Goal: Obtain resource: Download file/media

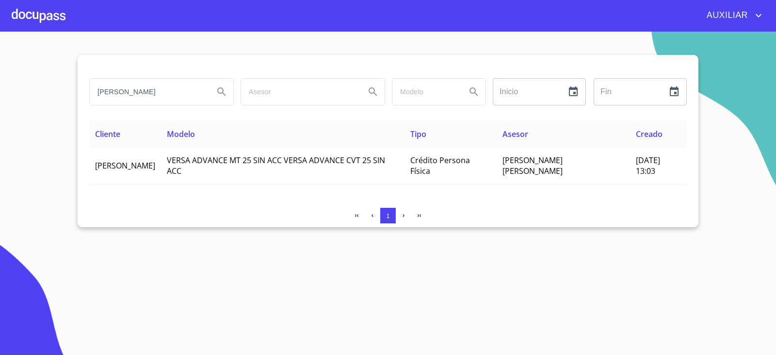
click at [0, 91] on section "[PERSON_NAME] Inicio ​ Fin ​ Cliente Modelo Tipo Asesor Creado [PERSON_NAME] VE…" at bounding box center [388, 193] width 776 height 323
type input "MAURICIO ADRIAN AVALOS SANTA ROSA"
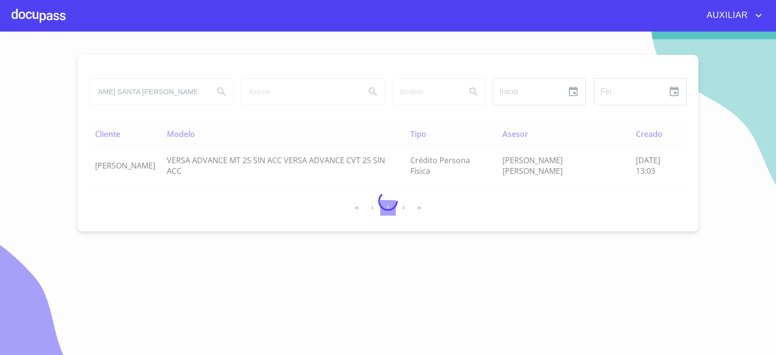
scroll to position [0, 0]
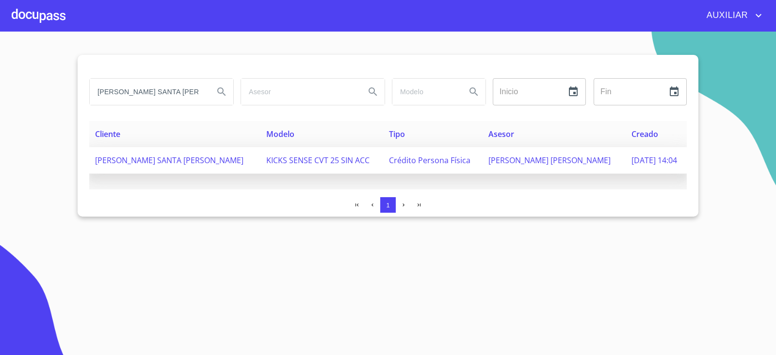
click at [160, 170] on td "MAURICIO ADRIAN AVALOS SANTA ROSA" at bounding box center [174, 160] width 171 height 27
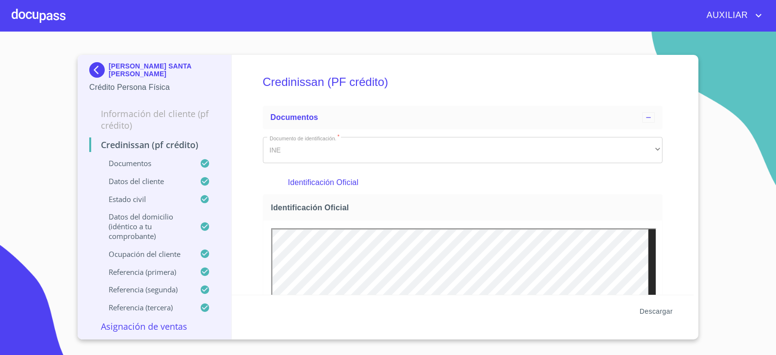
click at [655, 307] on span "Descargar" at bounding box center [656, 311] width 33 height 12
click at [662, 299] on div "Descargar" at bounding box center [463, 310] width 462 height 33
click at [658, 307] on span "Descargar" at bounding box center [656, 311] width 33 height 12
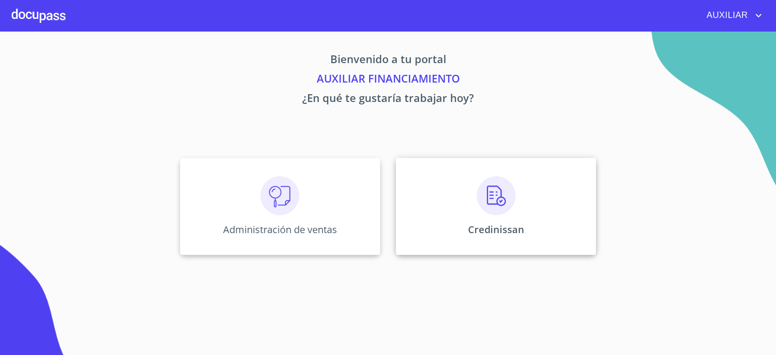
click at [456, 225] on div "Credinissan" at bounding box center [496, 206] width 200 height 97
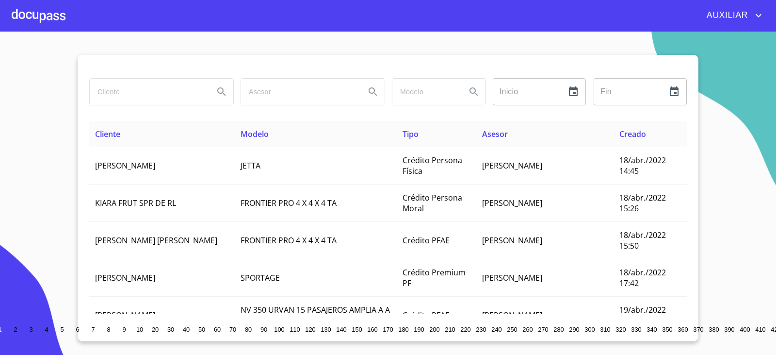
click at [173, 103] on input "search" at bounding box center [148, 92] width 116 height 26
paste input "[PERSON_NAME]"
click at [97, 91] on input "[PERSON_NAME]" at bounding box center [148, 92] width 116 height 26
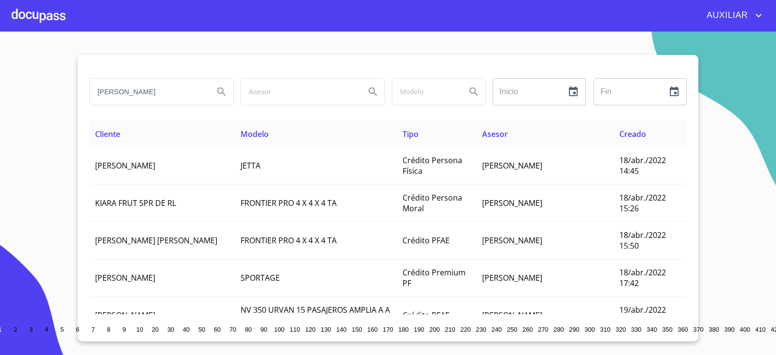
type input "[PERSON_NAME]"
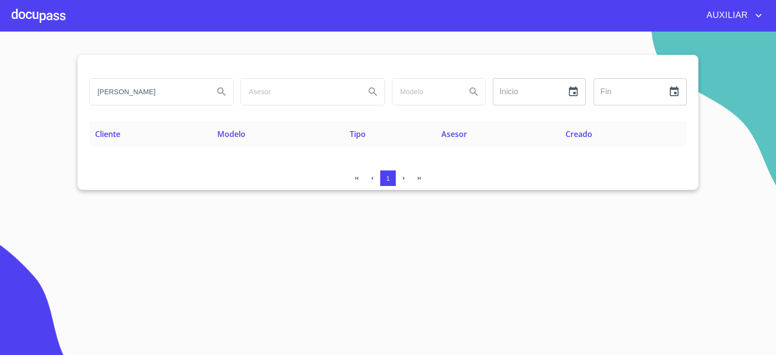
click at [141, 81] on input "[PERSON_NAME]" at bounding box center [148, 92] width 116 height 26
click at [147, 93] on input "[PERSON_NAME]" at bounding box center [148, 92] width 116 height 26
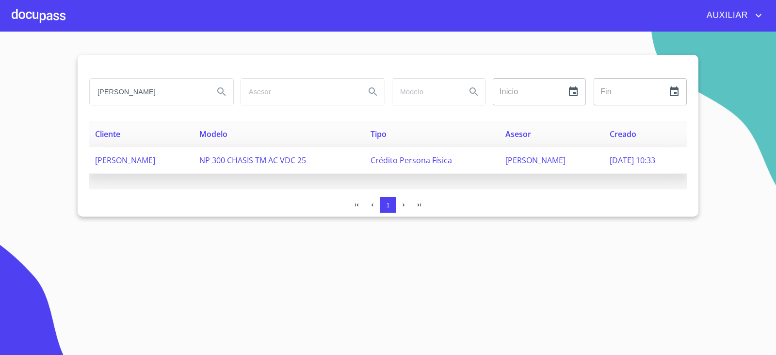
click at [141, 169] on td "[PERSON_NAME]" at bounding box center [141, 160] width 104 height 27
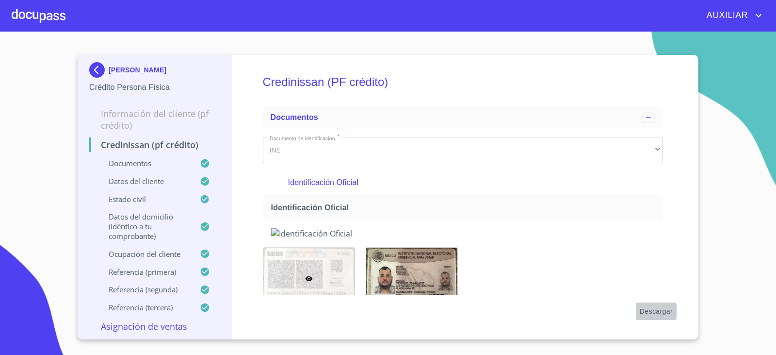
click at [668, 313] on span "Descargar" at bounding box center [656, 311] width 33 height 12
